Goal: Task Accomplishment & Management: Use online tool/utility

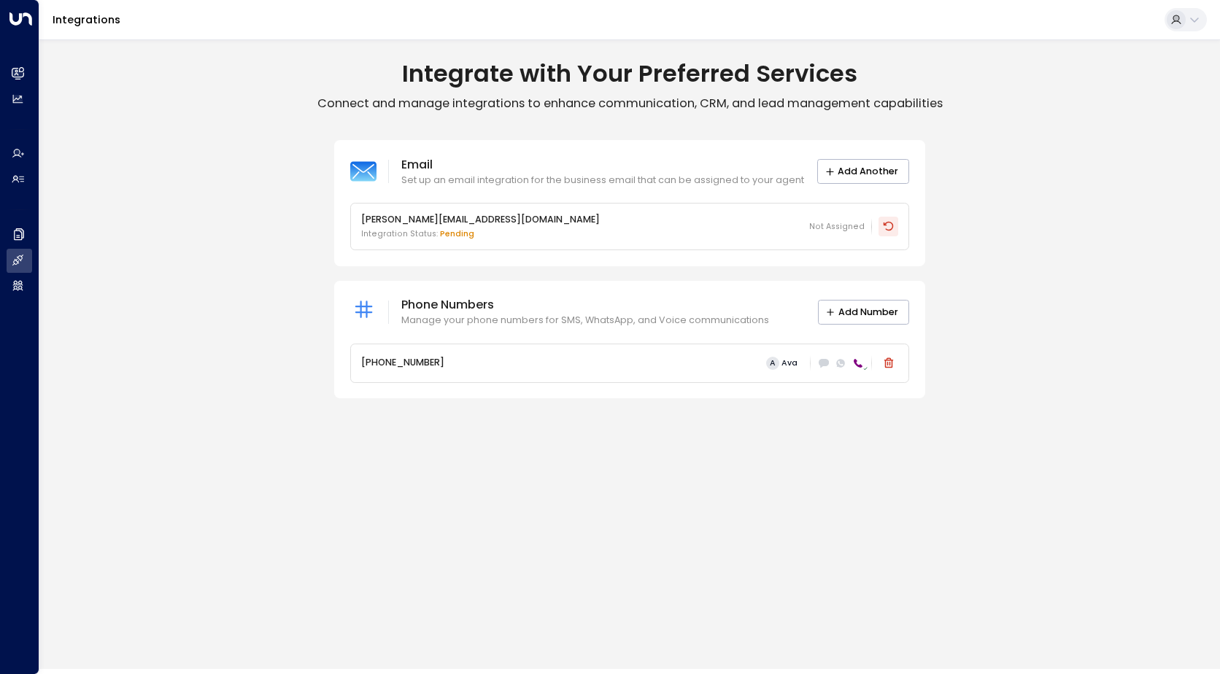
click at [889, 225] on icon at bounding box center [889, 226] width 12 height 12
click at [888, 228] on icon at bounding box center [889, 226] width 12 height 12
click at [892, 228] on icon at bounding box center [888, 226] width 10 height 9
click at [888, 228] on icon at bounding box center [889, 226] width 12 height 12
